Goal: Information Seeking & Learning: Learn about a topic

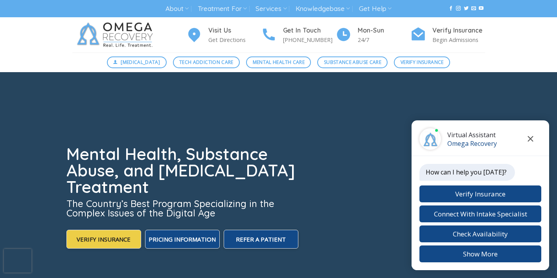
click at [532, 139] on icon "Close chat" at bounding box center [530, 138] width 6 height 5
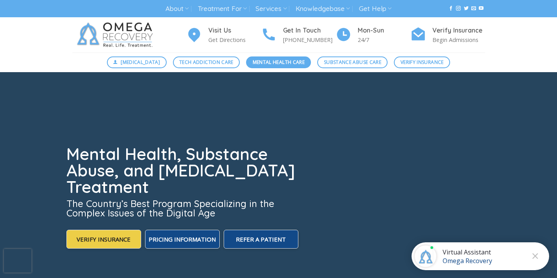
click at [277, 63] on span "Mental Health Care" at bounding box center [279, 62] width 52 height 7
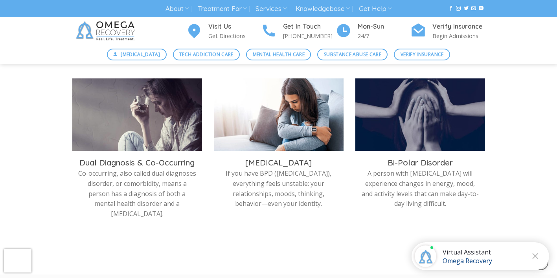
scroll to position [409, 0]
